Goal: Task Accomplishment & Management: Use online tool/utility

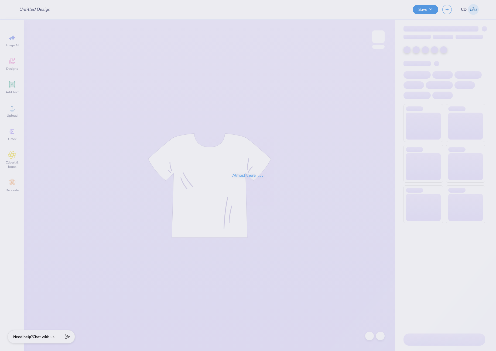
type input "heart ribbon aoe"
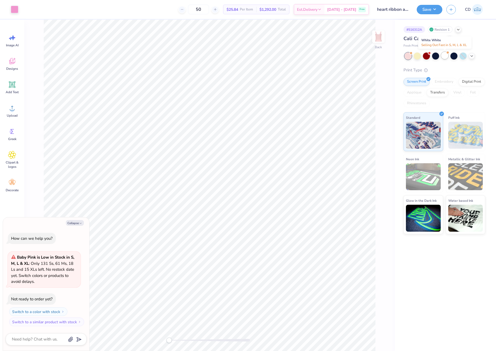
click at [445, 54] on div at bounding box center [444, 55] width 7 height 7
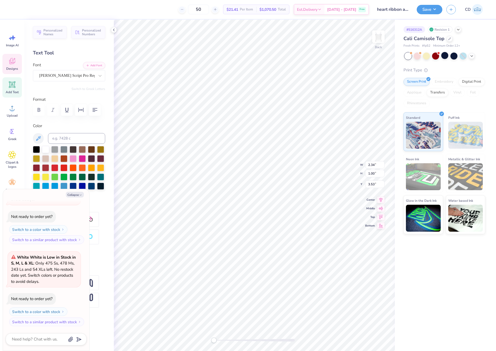
type textarea "x"
type input "5.45"
type input "4.52"
type input "1.12"
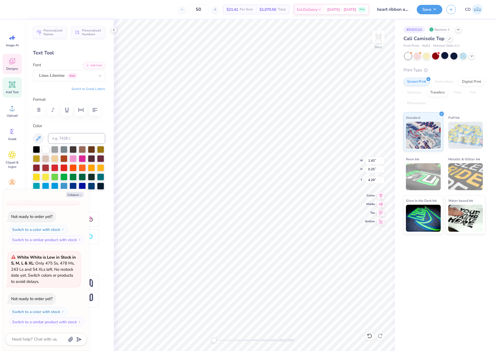
type textarea "x"
type textarea "EST. 1"
type textarea "x"
type textarea "EST. 19"
type textarea "x"
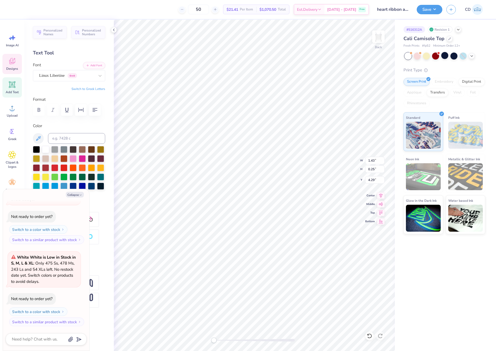
type textarea "EST. 198"
type textarea "x"
type textarea "EST. 1983"
type textarea "x"
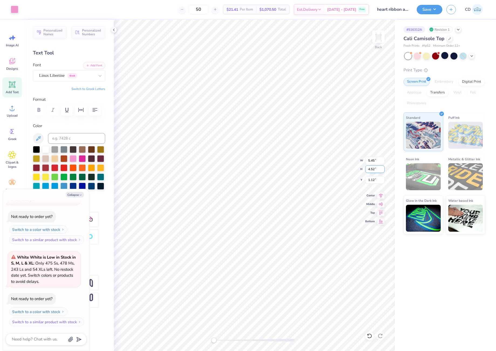
type input "2.83"
type input "2.42"
type input "2.51"
type textarea "x"
type input "5.24"
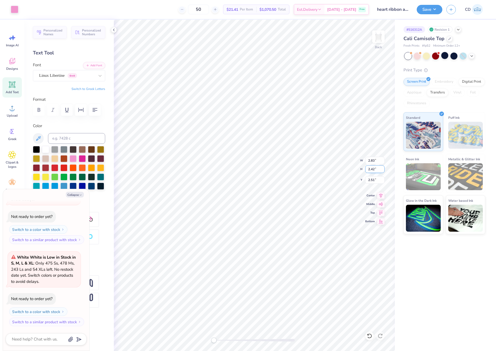
type input "3.91"
type input "2.19"
type textarea "x"
type input "5.43"
type input "4.03"
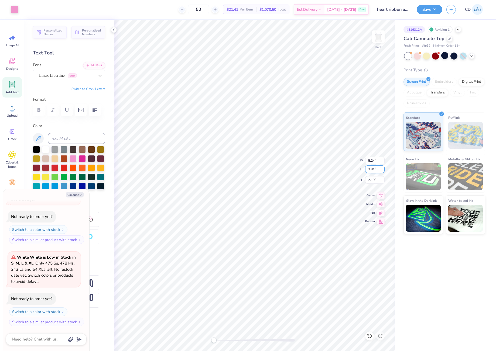
type input "2.16"
type textarea "x"
drag, startPoint x: 365, startPoint y: 181, endPoint x: 379, endPoint y: 181, distance: 13.2
click at [379, 181] on input "1.12" at bounding box center [374, 180] width 19 height 8
type input "1"
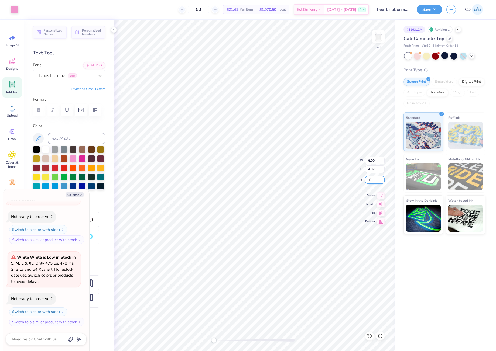
type textarea "x"
type input "1.00"
click at [381, 197] on icon at bounding box center [381, 195] width 8 height 6
type textarea "x"
drag, startPoint x: 371, startPoint y: 181, endPoint x: 374, endPoint y: 181, distance: 3.0
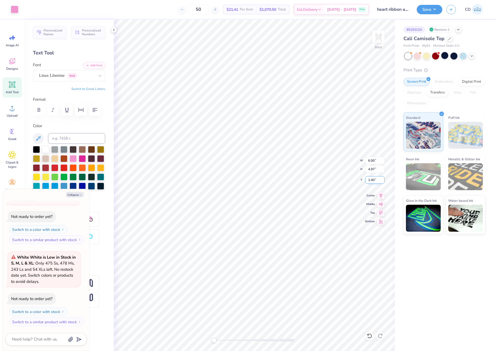
click at [374, 181] on input "1.00" at bounding box center [374, 180] width 19 height 8
type input "1.5"
type textarea "x"
type input "1.50"
click at [425, 14] on div "Save" at bounding box center [429, 9] width 26 height 9
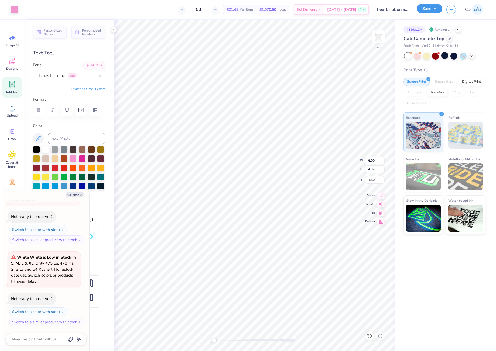
click at [431, 11] on button "Save" at bounding box center [429, 8] width 26 height 9
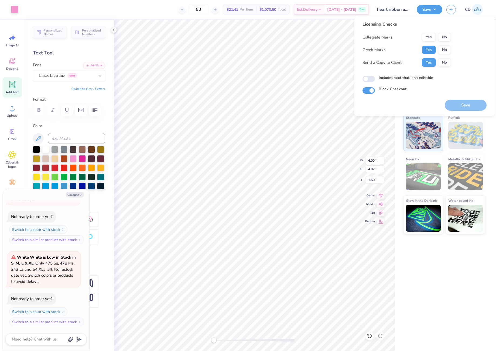
click at [431, 52] on button "Yes" at bounding box center [429, 50] width 14 height 9
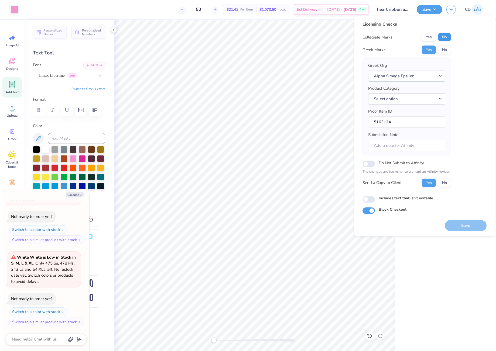
click at [445, 39] on button "No" at bounding box center [444, 37] width 13 height 9
click at [468, 226] on button "Save" at bounding box center [465, 225] width 42 height 11
type textarea "x"
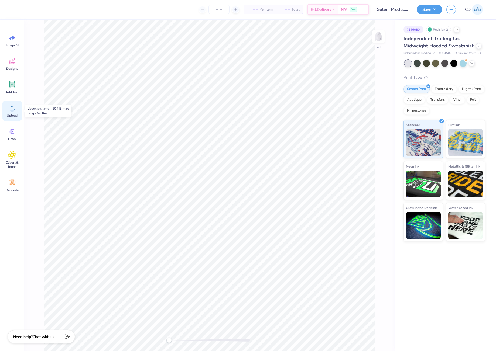
click at [18, 109] on div "Upload" at bounding box center [11, 111] width 19 height 20
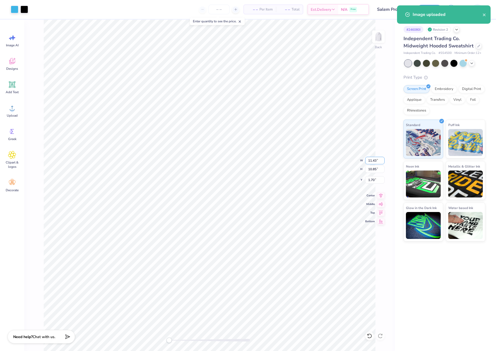
drag, startPoint x: 367, startPoint y: 159, endPoint x: 385, endPoint y: 160, distance: 18.1
click at [385, 160] on div "Back W 11.43 11.43 " H 10.85 10.85 " Y 1.70 1.70 " Center Middle Top Bottom" at bounding box center [209, 185] width 370 height 331
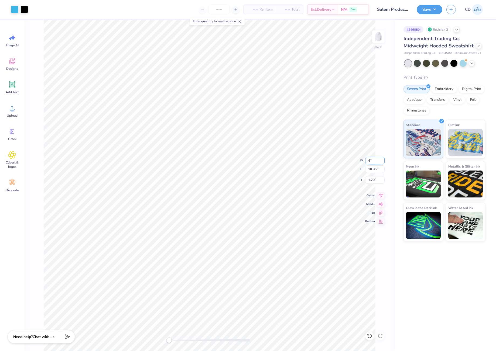
drag, startPoint x: 368, startPoint y: 160, endPoint x: 376, endPoint y: 161, distance: 8.4
click at [376, 161] on input "4" at bounding box center [374, 161] width 19 height 8
type input "4"
click at [369, 161] on input "4" at bounding box center [374, 161] width 19 height 8
click at [382, 162] on input "4.01" at bounding box center [374, 161] width 19 height 8
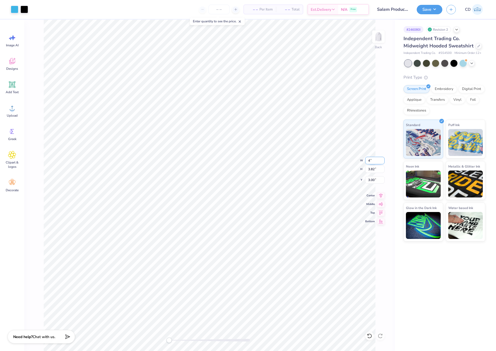
type input "4"
click at [382, 162] on input "4" at bounding box center [374, 161] width 19 height 8
click at [384, 160] on input "3.99" at bounding box center [374, 161] width 19 height 8
type input "4"
click at [384, 160] on input "4" at bounding box center [374, 161] width 19 height 8
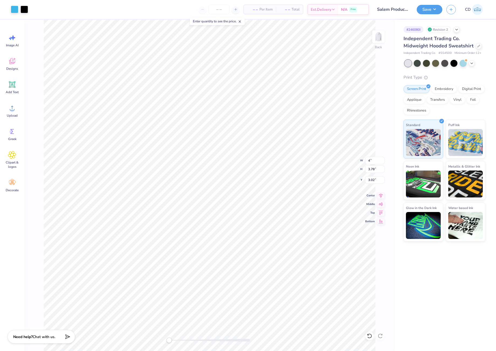
click at [430, 271] on div "# 246080I Revision 2 Independent Trading Co. Midweight Hooded Sweatshirt Indepe…" at bounding box center [445, 185] width 101 height 331
type input "4.01"
click at [382, 162] on input "4.01" at bounding box center [374, 161] width 19 height 8
click at [437, 274] on div "# 246080I Revision 2 Independent Trading Co. Midweight Hooded Sweatshirt Indepe…" at bounding box center [445, 185] width 101 height 331
click at [378, 180] on input "3.00" at bounding box center [374, 180] width 19 height 8
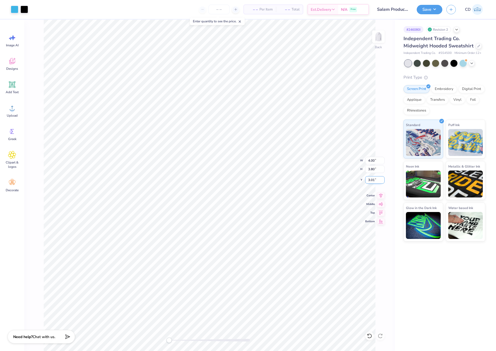
click at [362, 180] on div "Back W 4.00 4.00 " H 3.80 3.80 " Y 3.01 3.01 " Center Middle Top Bottom" at bounding box center [209, 185] width 370 height 331
type input "4"
click at [382, 163] on input "4" at bounding box center [374, 161] width 19 height 8
click at [421, 258] on div "# 246080I Revision 2 Independent Trading Co. Midweight Hooded Sweatshirt Indepe…" at bounding box center [445, 185] width 101 height 331
type input "4"
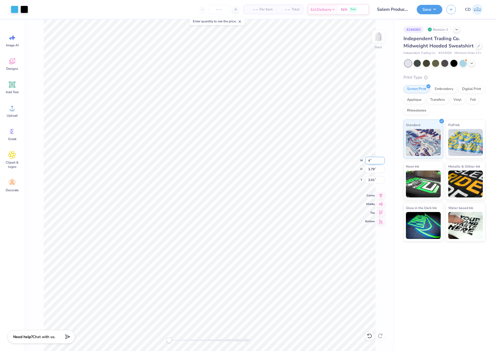
click at [382, 159] on input "4" at bounding box center [374, 161] width 19 height 8
click at [411, 283] on div "# 246080I Revision 2 Independent Trading Co. Midweight Hooded Sweatshirt Indepe…" at bounding box center [445, 185] width 101 height 331
drag, startPoint x: 430, startPoint y: 10, endPoint x: 433, endPoint y: 15, distance: 4.8
click at [431, 11] on button "Save" at bounding box center [429, 9] width 26 height 9
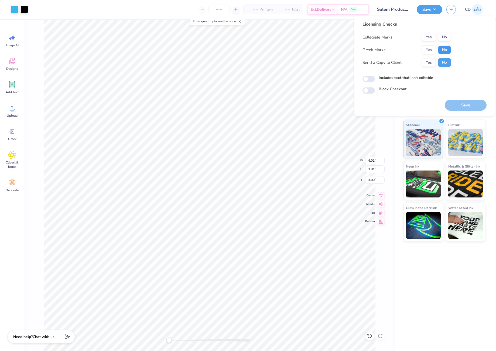
click at [445, 50] on button "No" at bounding box center [444, 50] width 13 height 9
click at [444, 36] on button "No" at bounding box center [444, 37] width 13 height 9
click at [369, 79] on input "Includes text that isn't editable" at bounding box center [368, 79] width 12 height 6
checkbox input "true"
click at [463, 107] on button "Save" at bounding box center [465, 105] width 42 height 11
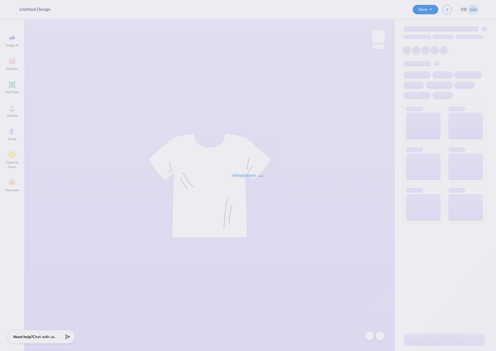
type input "[PERSON_NAME] : [GEOGRAPHIC_DATA]"
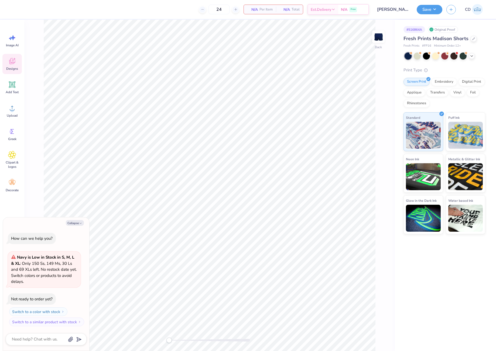
click at [9, 63] on icon at bounding box center [12, 61] width 8 height 8
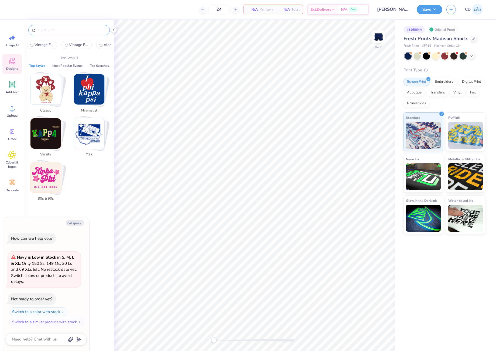
type textarea "x"
click at [80, 29] on input "text" at bounding box center [71, 29] width 69 height 5
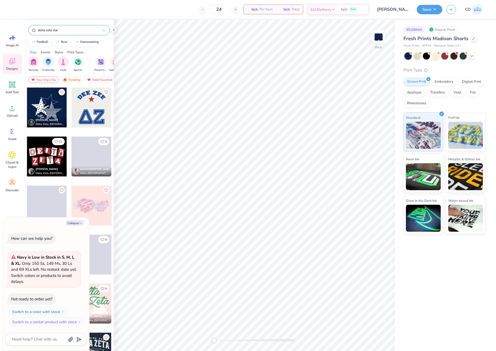
type input "delta zeta star"
click at [45, 104] on div at bounding box center [47, 108] width 40 height 40
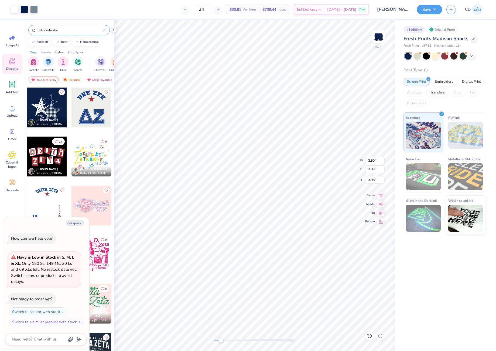
drag, startPoint x: 215, startPoint y: 340, endPoint x: 222, endPoint y: 338, distance: 7.6
click at [222, 340] on div "Accessibility label" at bounding box center [220, 340] width 5 height 5
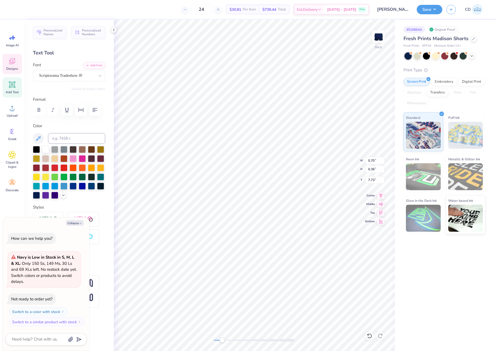
scroll to position [5, 1]
type textarea "x"
type textarea "K"
type textarea "x"
type textarea "Ka"
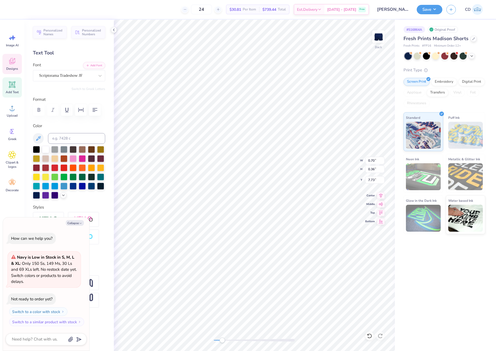
type textarea "x"
type textarea "Kap"
type textarea "x"
type textarea "Kappa"
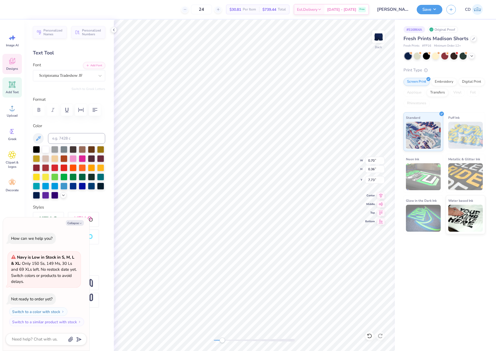
type textarea "x"
type input "0.53"
type input "0.33"
type input "7.96"
type textarea "x"
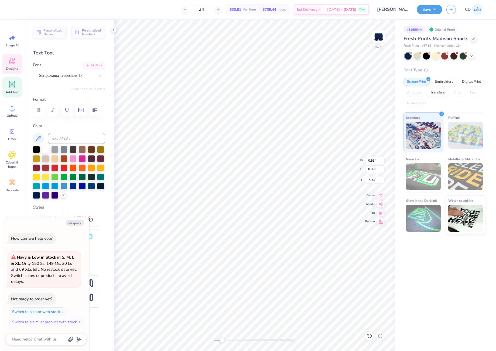
type textarea "B"
type textarea "x"
type textarea "Be"
type textarea "x"
type textarea "Bet"
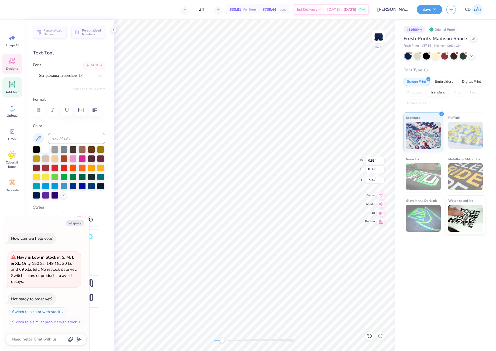
type textarea "x"
type textarea "Beta"
type textarea "x"
type input "0.60"
type input "0.31"
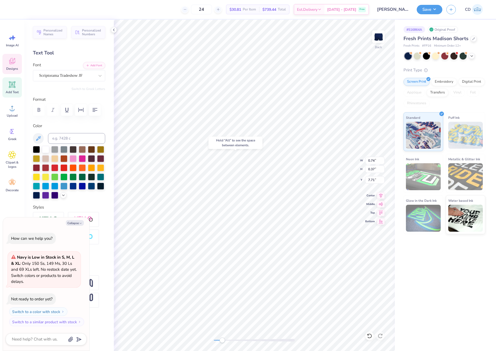
type input "7.99"
click at [236, 224] on li "Duplicate" at bounding box center [243, 225] width 42 height 11
type textarea "x"
type input "9.09"
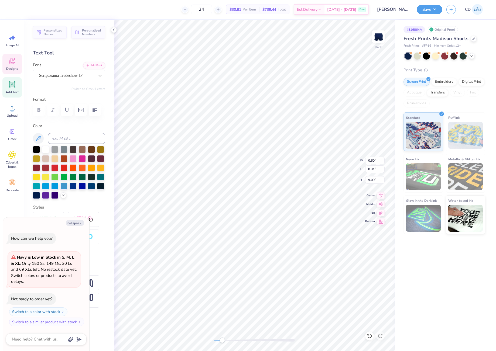
type textarea "x"
type textarea "P"
type textarea "x"
type textarea "Ph"
type textarea "x"
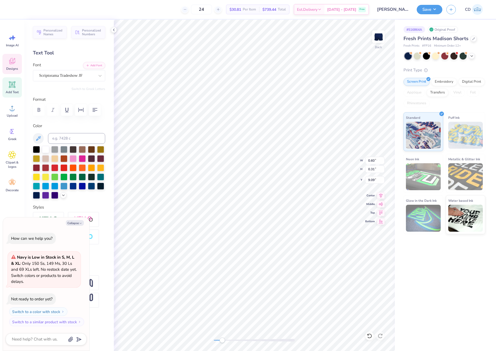
type textarea "Phi"
click at [238, 337] on div "Back" at bounding box center [254, 185] width 281 height 331
type textarea "x"
type input "0.95"
type input "0.60"
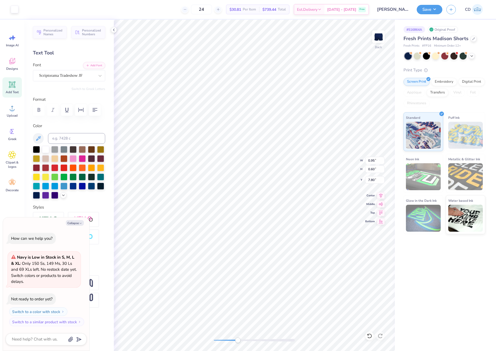
type textarea "x"
type input "1.16"
type input "0.83"
type input "7.76"
click at [204, 340] on div "Back" at bounding box center [254, 185] width 281 height 331
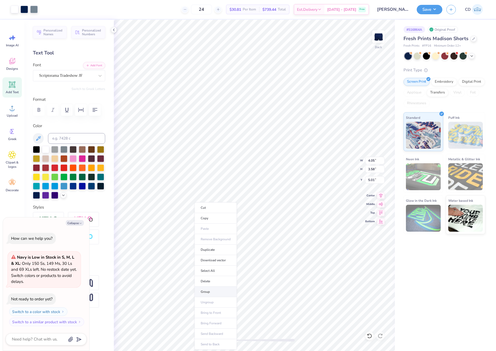
click at [213, 291] on li "Group" at bounding box center [215, 292] width 42 height 11
type textarea "x"
click at [383, 158] on input "4.06" at bounding box center [374, 161] width 19 height 8
click at [383, 158] on input "4.07" at bounding box center [374, 161] width 19 height 8
click at [382, 161] on input "4.06" at bounding box center [374, 161] width 19 height 8
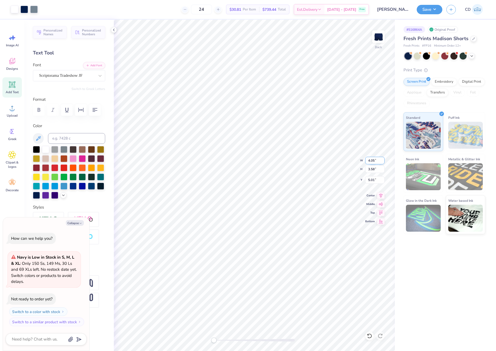
click at [382, 161] on input "4.05" at bounding box center [374, 161] width 19 height 8
click at [382, 161] on input "4.04" at bounding box center [374, 161] width 19 height 8
click at [382, 161] on input "4.03" at bounding box center [374, 161] width 19 height 8
click at [382, 161] on input "4.02" at bounding box center [374, 161] width 19 height 8
click at [382, 161] on input "4.01" at bounding box center [374, 161] width 19 height 8
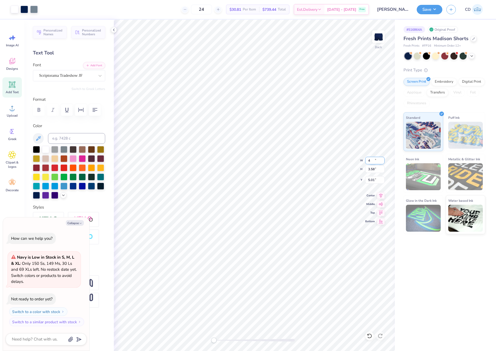
type input "4"
click at [383, 162] on input "4" at bounding box center [374, 161] width 19 height 8
type textarea "x"
click at [381, 159] on input "3.96" at bounding box center [374, 161] width 19 height 8
click at [381, 159] on input "3.97" at bounding box center [374, 161] width 19 height 8
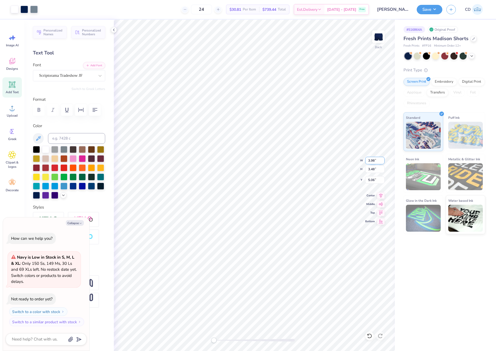
click at [381, 159] on input "3.98" at bounding box center [374, 161] width 19 height 8
type input "3.99"
click at [381, 159] on input "3.99" at bounding box center [374, 161] width 19 height 8
click at [427, 14] on div "Save" at bounding box center [429, 9] width 26 height 9
click at [426, 8] on button "Save" at bounding box center [429, 8] width 26 height 9
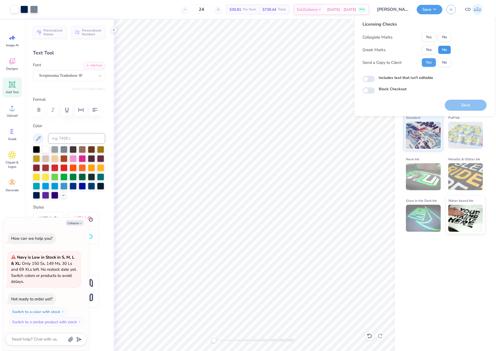
click at [445, 46] on button "No" at bounding box center [444, 50] width 13 height 9
click at [444, 33] on div "Licensing Checks Collegiate Marks Yes No Greek Marks Yes No Send a Copy to Clie…" at bounding box center [406, 46] width 88 height 50
click at [448, 39] on button "No" at bounding box center [444, 37] width 13 height 9
click at [469, 106] on button "Save" at bounding box center [465, 105] width 42 height 11
type textarea "x"
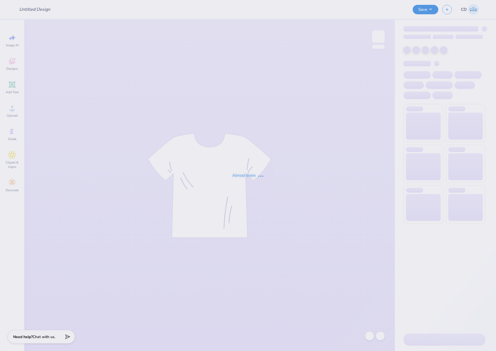
type input "[PERSON_NAME] : [GEOGRAPHIC_DATA]"
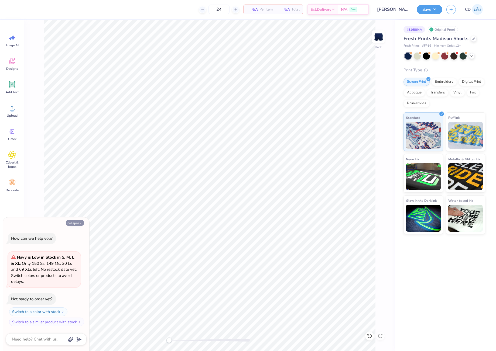
click at [75, 223] on button "Collapse" at bounding box center [75, 223] width 18 height 6
type textarea "x"
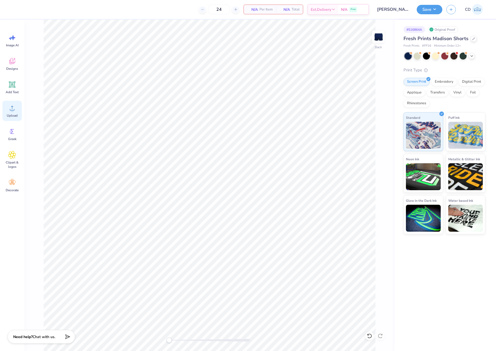
click at [13, 108] on icon at bounding box center [12, 108] width 8 height 8
click at [382, 163] on input "5.10" at bounding box center [374, 161] width 19 height 8
click at [382, 161] on input "5.09" at bounding box center [374, 161] width 19 height 8
click at [382, 161] on input "5.08" at bounding box center [374, 161] width 19 height 8
click at [382, 161] on input "5.07" at bounding box center [374, 161] width 19 height 8
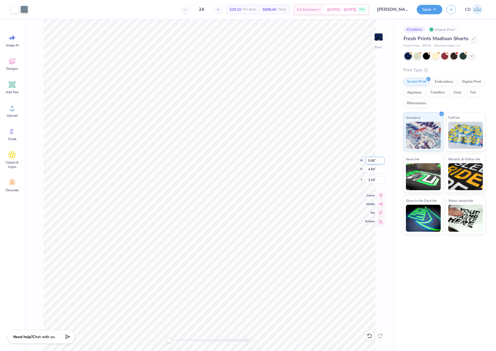
click at [382, 161] on input "5.06" at bounding box center [374, 161] width 19 height 8
click at [382, 161] on input "5.05" at bounding box center [374, 161] width 19 height 8
click at [382, 161] on input "5.04" at bounding box center [374, 161] width 19 height 8
type input "5.03"
click at [382, 161] on input "5.03" at bounding box center [374, 161] width 19 height 8
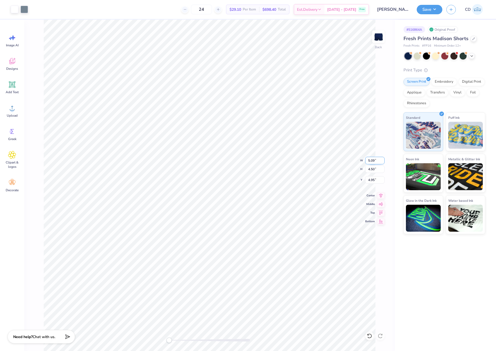
click at [382, 161] on input "5.09" at bounding box center [374, 161] width 19 height 8
click at [382, 161] on input "5.08" at bounding box center [374, 161] width 19 height 8
click at [382, 161] on input "5.07" at bounding box center [374, 161] width 19 height 8
click at [382, 161] on input "5.06" at bounding box center [374, 161] width 19 height 8
click at [382, 161] on input "5.05" at bounding box center [374, 161] width 19 height 8
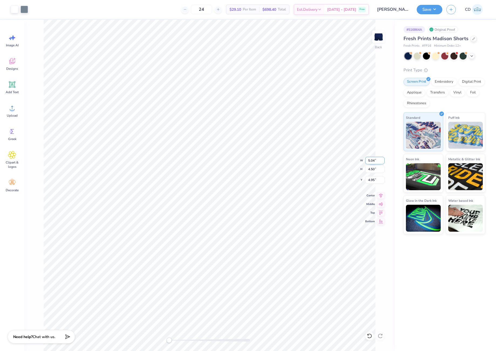
click at [382, 161] on input "5.04" at bounding box center [374, 161] width 19 height 8
click at [382, 161] on input "5.03" at bounding box center [374, 161] width 19 height 8
click at [382, 162] on input "5.02" at bounding box center [374, 161] width 19 height 8
click at [382, 162] on input "5.01" at bounding box center [374, 161] width 19 height 8
type input "5"
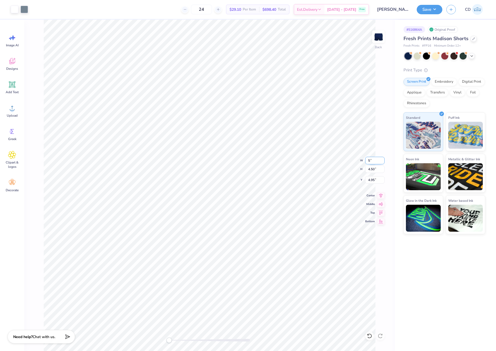
click at [382, 162] on input "5" at bounding box center [374, 161] width 19 height 8
click at [382, 160] on input "4.89" at bounding box center [374, 161] width 19 height 8
click at [382, 160] on input "4.88" at bounding box center [374, 161] width 19 height 8
click at [382, 160] on input "4.87" at bounding box center [374, 161] width 19 height 8
click at [382, 158] on input "4.88" at bounding box center [374, 161] width 19 height 8
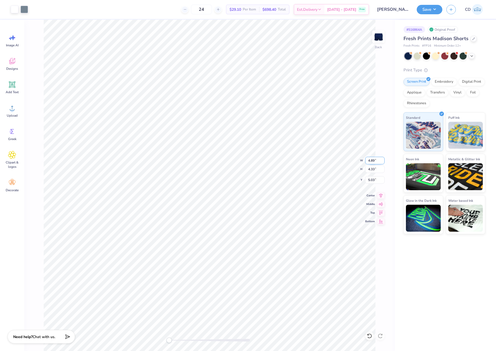
click at [382, 158] on input "4.89" at bounding box center [374, 161] width 19 height 8
click at [382, 158] on input "4.9" at bounding box center [374, 161] width 19 height 8
click at [382, 158] on input "4.91" at bounding box center [374, 161] width 19 height 8
click at [382, 158] on input "4.92" at bounding box center [374, 161] width 19 height 8
click at [382, 158] on input "4.93" at bounding box center [374, 161] width 19 height 8
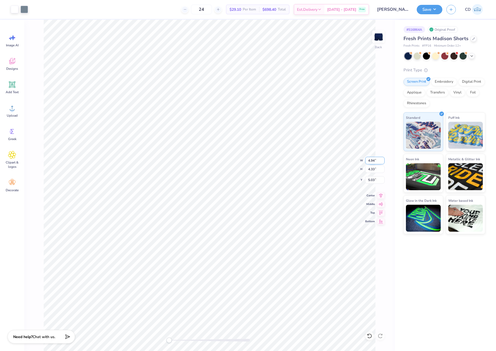
click at [382, 158] on input "4.94" at bounding box center [374, 161] width 19 height 8
type input "4.95"
click at [382, 158] on input "4.95" at bounding box center [374, 161] width 19 height 8
click at [422, 10] on button "Save" at bounding box center [429, 8] width 26 height 9
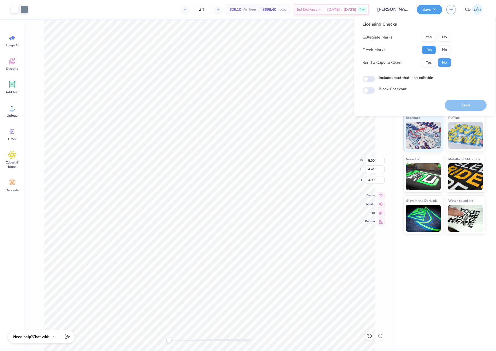
click at [430, 50] on button "Yes" at bounding box center [429, 50] width 14 height 9
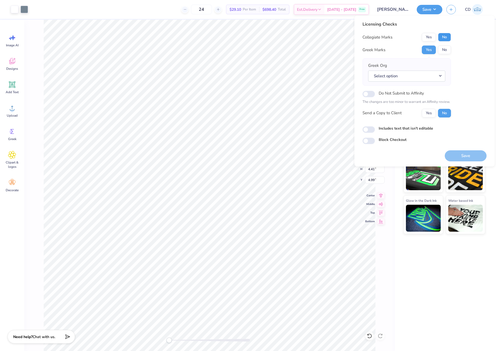
click at [448, 37] on button "No" at bounding box center [444, 37] width 13 height 9
click at [441, 48] on button "No" at bounding box center [444, 50] width 13 height 9
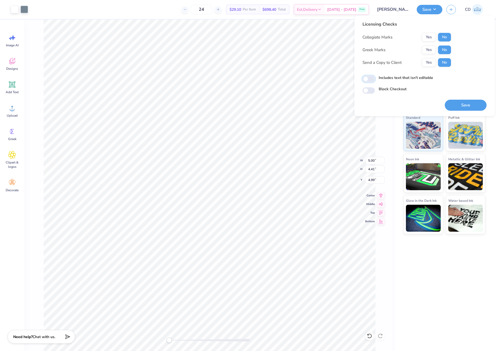
click at [371, 80] on input "Includes text that isn't editable" at bounding box center [368, 79] width 12 height 6
checkbox input "true"
click at [484, 109] on button "Save" at bounding box center [465, 105] width 42 height 11
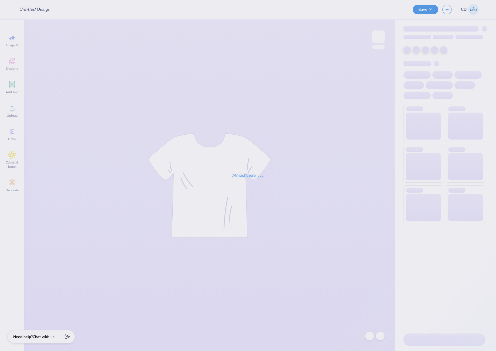
type input "Rho Gammas"
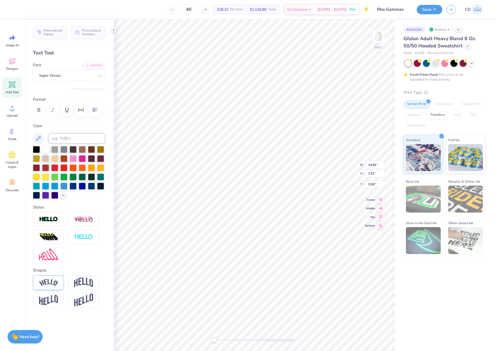
scroll to position [5, 1]
type textarea "{"
type textarea "p"
type textarea "PANHELLENIC"
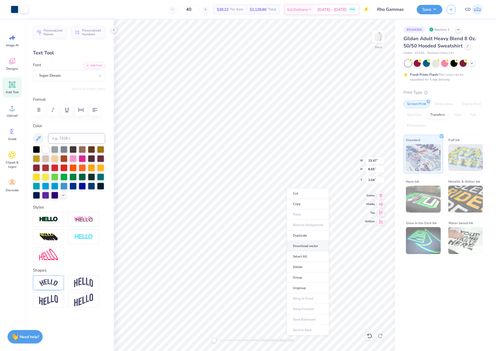
click at [309, 245] on li "Download vector" at bounding box center [307, 246] width 42 height 11
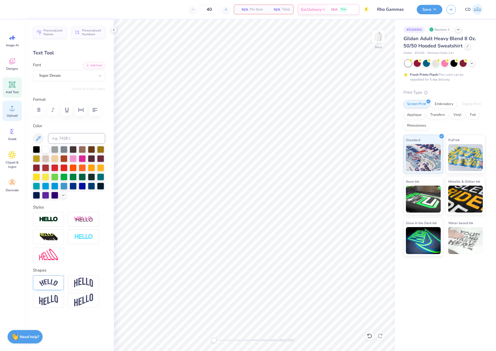
click at [13, 108] on icon at bounding box center [12, 108] width 8 height 8
drag, startPoint x: 367, startPoint y: 159, endPoint x: 377, endPoint y: 160, distance: 9.7
click at [377, 160] on input "15.00" at bounding box center [374, 161] width 19 height 8
type input "12.5"
click at [376, 161] on input "12.5" at bounding box center [374, 161] width 19 height 8
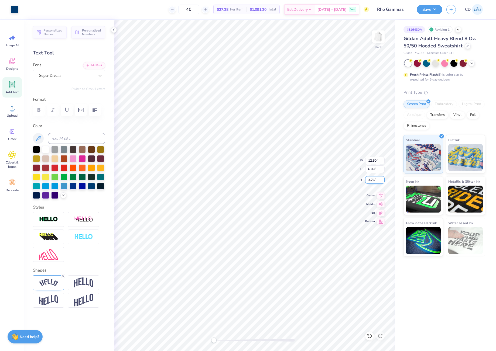
drag, startPoint x: 374, startPoint y: 182, endPoint x: 377, endPoint y: 182, distance: 3.5
click at [377, 182] on input "3.76" at bounding box center [374, 180] width 19 height 8
type input "3"
click at [422, 11] on button "Save" at bounding box center [429, 8] width 26 height 9
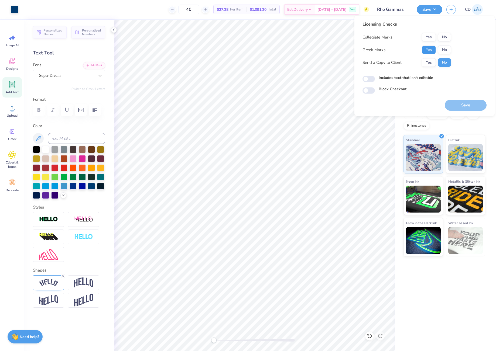
click at [427, 50] on button "Yes" at bounding box center [429, 50] width 14 height 9
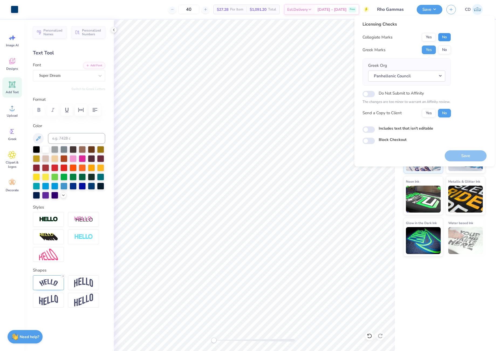
click at [445, 36] on button "No" at bounding box center [444, 37] width 13 height 9
click at [430, 34] on button "Yes" at bounding box center [429, 37] width 14 height 9
click at [369, 128] on input "Includes text that isn't editable" at bounding box center [368, 129] width 12 height 6
checkbox input "true"
click at [482, 152] on button "Save" at bounding box center [465, 155] width 42 height 11
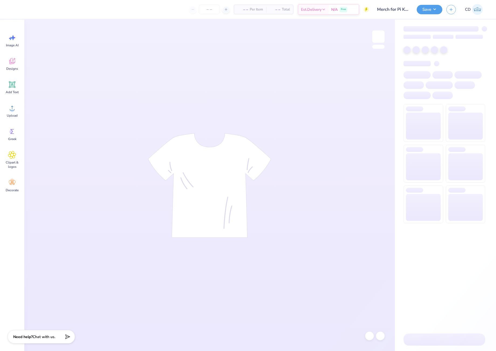
type input "24"
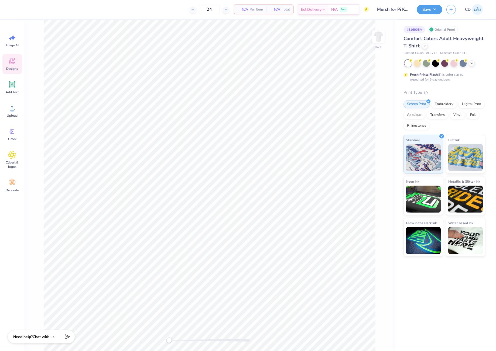
click at [13, 65] on icon at bounding box center [12, 61] width 8 height 8
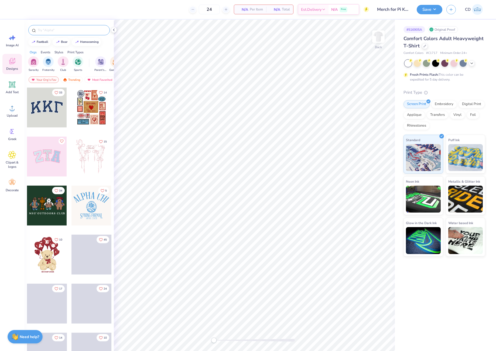
click at [68, 30] on input "text" at bounding box center [71, 29] width 69 height 5
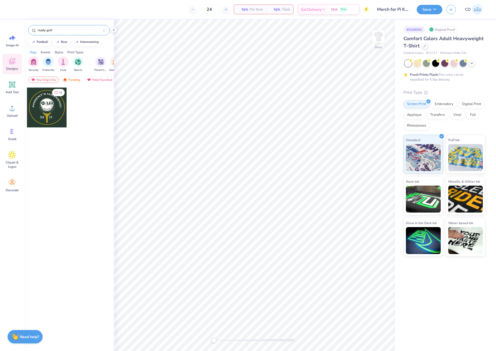
type input "ready golf"
click at [52, 102] on div at bounding box center [47, 108] width 40 height 40
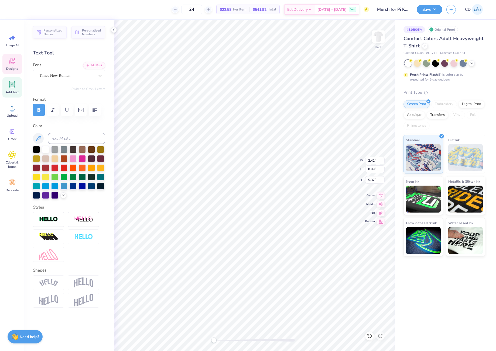
scroll to position [4, 1]
click at [100, 75] on icon at bounding box center [99, 75] width 5 height 5
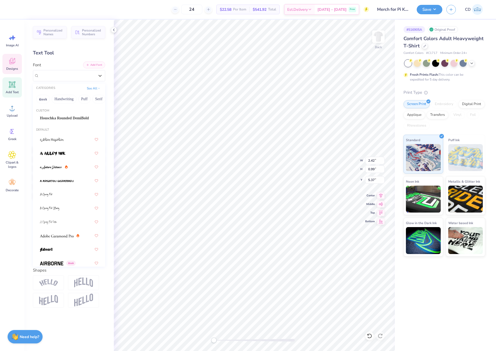
click at [93, 63] on button "Add Font" at bounding box center [94, 64] width 22 height 7
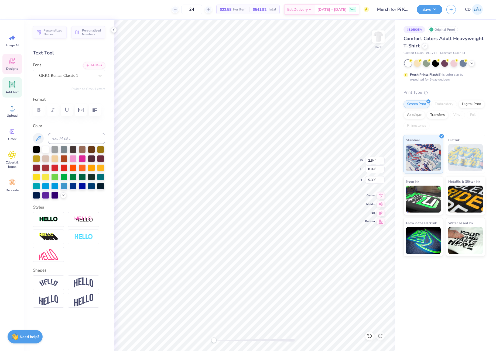
type textarea "PKA"
type textarea "25"
click at [265, 173] on li "Download vector" at bounding box center [264, 173] width 42 height 11
click at [73, 76] on div "Houschka Rounded DemiBold" at bounding box center [67, 75] width 57 height 8
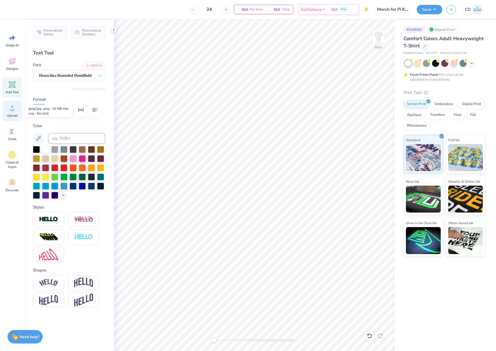
click at [12, 110] on icon at bounding box center [12, 108] width 5 height 5
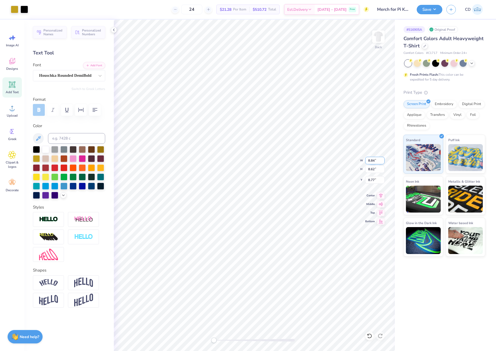
drag, startPoint x: 374, startPoint y: 160, endPoint x: 368, endPoint y: 161, distance: 5.1
click at [368, 161] on input "8.84" at bounding box center [374, 161] width 19 height 8
type input "9"
drag, startPoint x: 374, startPoint y: 161, endPoint x: 369, endPoint y: 161, distance: 4.9
click at [369, 161] on input "9.16" at bounding box center [374, 161] width 19 height 8
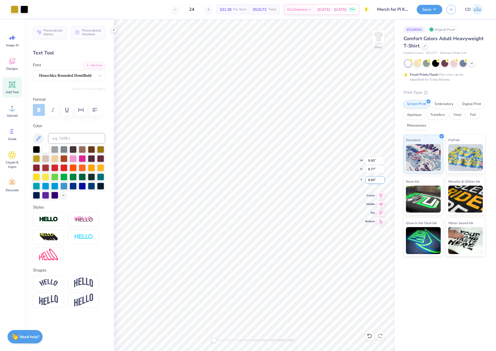
drag, startPoint x: 368, startPoint y: 179, endPoint x: 375, endPoint y: 179, distance: 6.7
click at [375, 179] on input "8.69" at bounding box center [374, 180] width 19 height 8
type input "3"
click at [380, 195] on icon at bounding box center [381, 195] width 8 height 6
click at [381, 194] on icon at bounding box center [381, 195] width 8 height 6
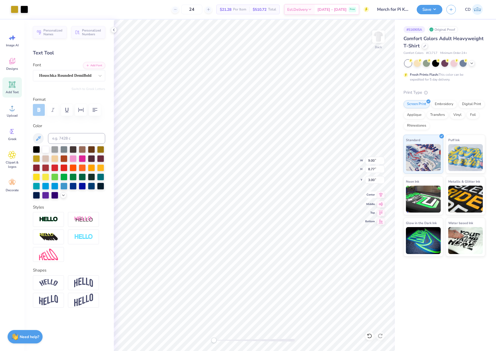
click at [381, 194] on icon at bounding box center [381, 195] width 8 height 6
drag, startPoint x: 425, startPoint y: 9, endPoint x: 425, endPoint y: 13, distance: 3.8
click at [425, 9] on button "Save" at bounding box center [429, 8] width 26 height 9
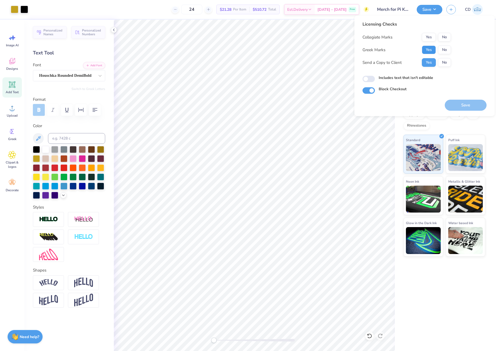
click at [427, 49] on button "Yes" at bounding box center [429, 50] width 14 height 9
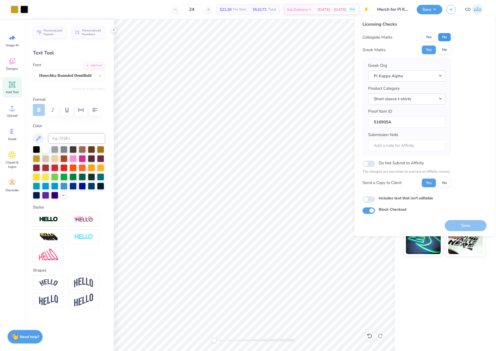
click at [442, 36] on button "No" at bounding box center [444, 37] width 13 height 9
click at [369, 199] on input "Includes text that isn't editable" at bounding box center [368, 199] width 12 height 6
checkbox input "true"
click at [464, 224] on button "Save" at bounding box center [465, 225] width 42 height 11
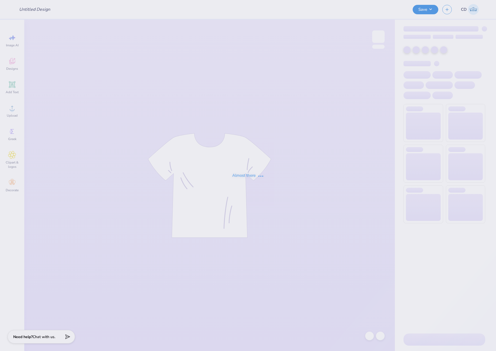
type input "[PERSON_NAME] : The [GEOGRAPHIC_DATA][US_STATE] at [GEOGRAPHIC_DATA]"
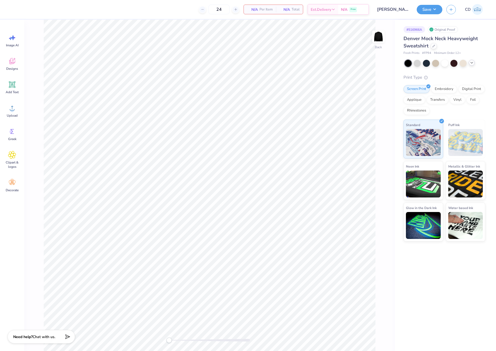
click at [472, 63] on polyline at bounding box center [471, 62] width 2 height 1
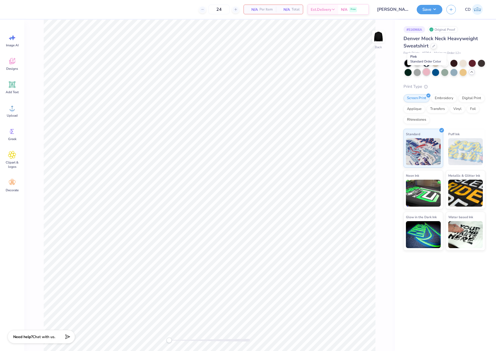
click at [426, 70] on div at bounding box center [426, 71] width 7 height 7
click at [17, 63] on div "Designs" at bounding box center [11, 64] width 19 height 20
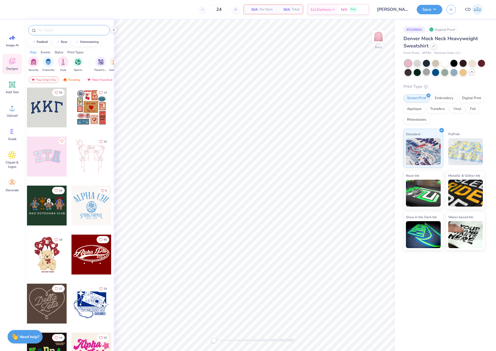
click at [75, 27] on div at bounding box center [68, 30] width 81 height 10
click at [75, 30] on input "text" at bounding box center [71, 29] width 69 height 5
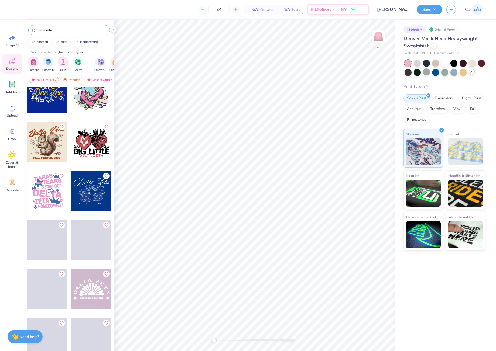
scroll to position [1536, 0]
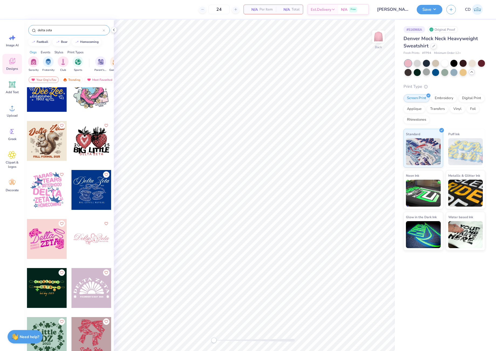
type input "delta zeta"
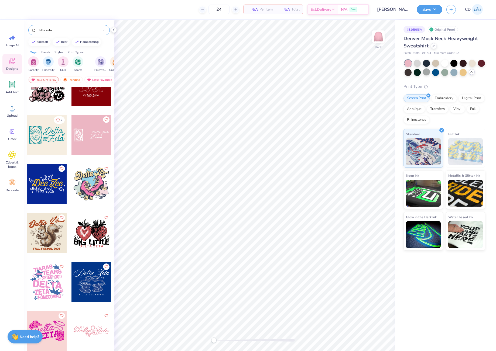
scroll to position [1418, 0]
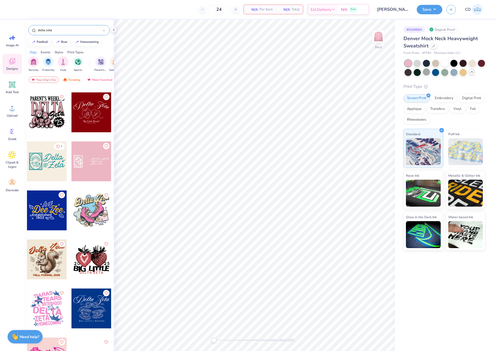
click at [41, 208] on div at bounding box center [47, 211] width 40 height 40
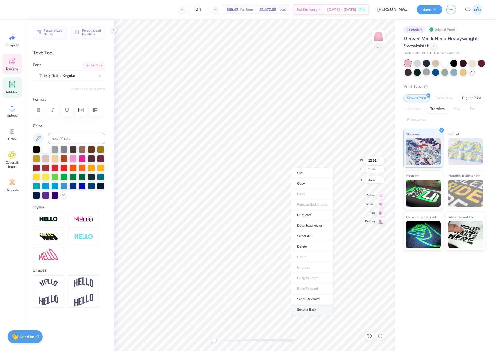
click at [312, 309] on li "Send to Back" at bounding box center [312, 310] width 42 height 11
type input "2.10"
type input "2.46"
type input "3.00"
click at [45, 148] on div at bounding box center [45, 149] width 7 height 7
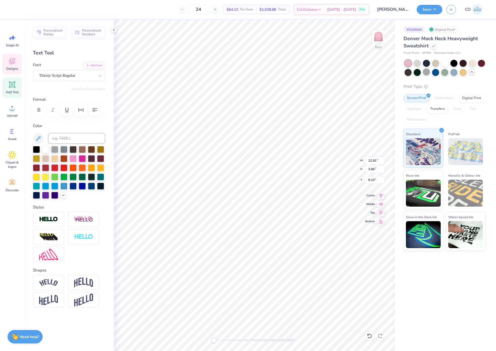
scroll to position [5, 1]
type textarea "[PERSON_NAME]"
type textarea "Delta Zeta"
type input "11.57"
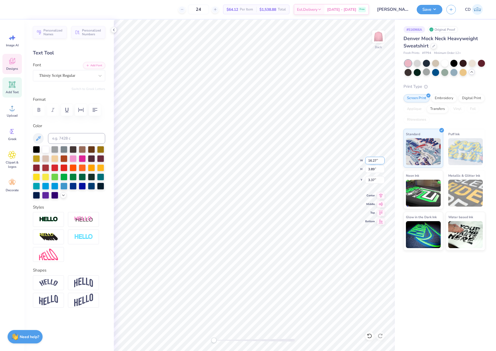
type input "2.77"
type input "3.00"
click at [382, 162] on input "11.56" at bounding box center [374, 161] width 19 height 8
click at [382, 162] on input "11.55" at bounding box center [374, 161] width 19 height 8
click at [382, 162] on input "11.54" at bounding box center [374, 161] width 19 height 8
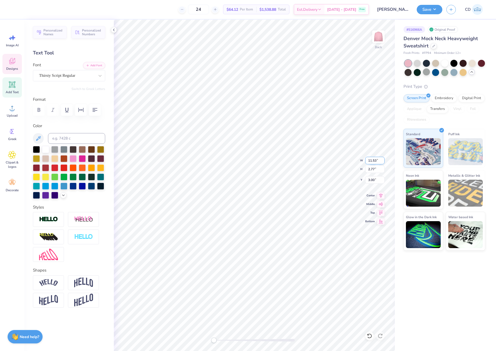
click at [382, 163] on input "11.53" at bounding box center [374, 161] width 19 height 8
click at [382, 163] on input "11.52" at bounding box center [374, 161] width 19 height 8
click at [382, 163] on input "11.51" at bounding box center [374, 161] width 19 height 8
type input "11.5"
click at [382, 163] on input "11.5" at bounding box center [374, 161] width 19 height 8
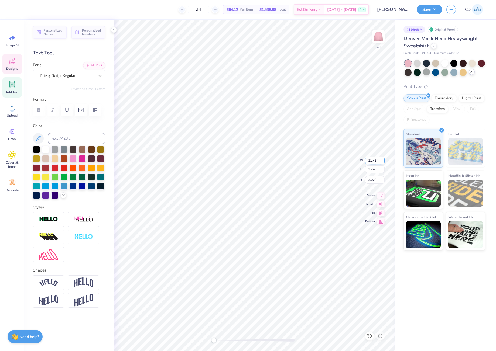
click at [373, 161] on input "11.43" at bounding box center [374, 161] width 19 height 8
click at [372, 161] on input "11.43" at bounding box center [374, 161] width 19 height 8
click at [374, 161] on input "11.43" at bounding box center [374, 161] width 19 height 8
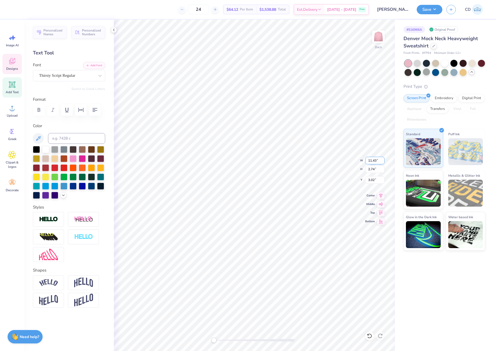
click at [376, 160] on input "11.43" at bounding box center [374, 161] width 19 height 8
click at [374, 160] on input "11.43" at bounding box center [374, 161] width 19 height 8
drag, startPoint x: 377, startPoint y: 160, endPoint x: 372, endPoint y: 160, distance: 4.3
click at [372, 160] on input "11.43" at bounding box center [374, 161] width 19 height 8
type input "11.5"
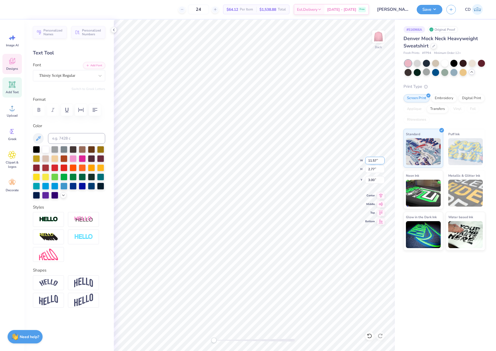
click at [375, 160] on input "11.57" at bounding box center [374, 161] width 19 height 8
type input "11.5"
click at [380, 196] on icon at bounding box center [381, 195] width 8 height 6
click at [363, 179] on div "Back W 11.43 11.43 " H 2.74 2.74 " Y 3.02 3.02 " Center Middle Top Bottom" at bounding box center [254, 185] width 281 height 331
drag, startPoint x: 368, startPoint y: 179, endPoint x: 373, endPoint y: 179, distance: 5.7
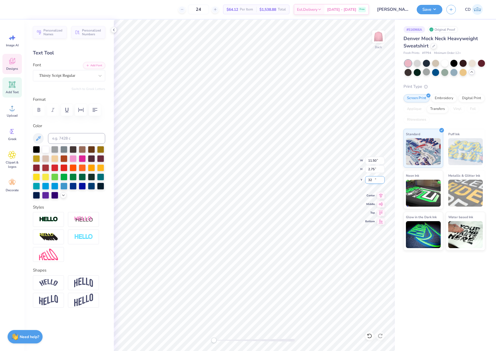
click at [373, 179] on input "32" at bounding box center [374, 180] width 19 height 8
drag, startPoint x: 373, startPoint y: 179, endPoint x: 368, endPoint y: 180, distance: 5.7
click at [368, 180] on input "32" at bounding box center [374, 180] width 19 height 8
type input "3"
click at [428, 11] on button "Save" at bounding box center [429, 8] width 26 height 9
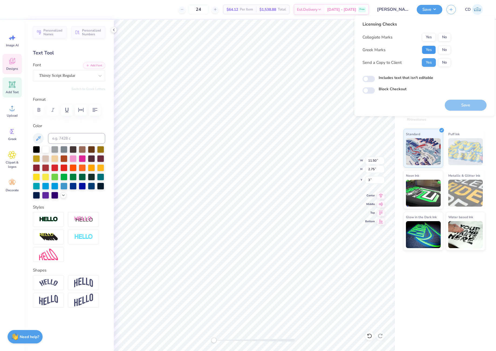
click at [430, 49] on button "Yes" at bounding box center [429, 50] width 14 height 9
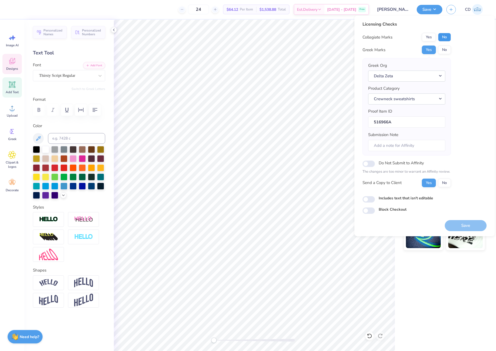
click at [448, 34] on button "No" at bounding box center [444, 37] width 13 height 9
click at [467, 224] on button "Save" at bounding box center [465, 225] width 42 height 11
checkbox input "true"
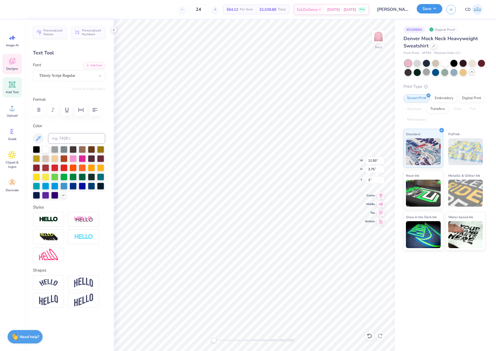
click at [425, 10] on button "Save" at bounding box center [429, 8] width 26 height 9
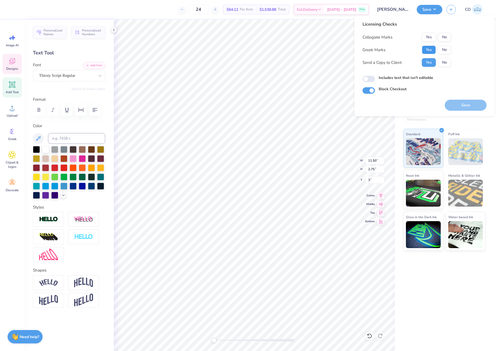
click at [423, 53] on button "Yes" at bounding box center [429, 50] width 14 height 9
